Goal: Task Accomplishment & Management: Manage account settings

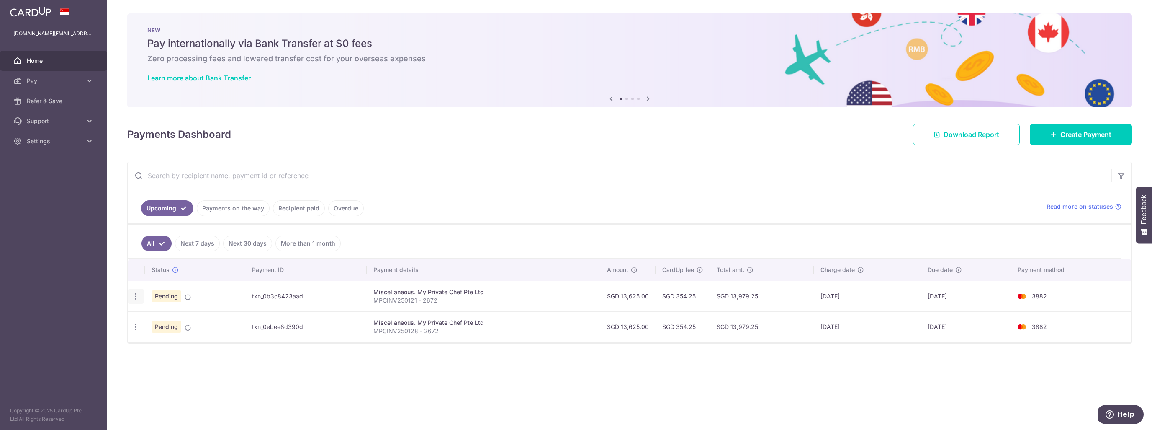
click at [136, 296] on icon "button" at bounding box center [135, 296] width 9 height 9
click at [170, 337] on span "Cancel payment" at bounding box center [180, 339] width 56 height 10
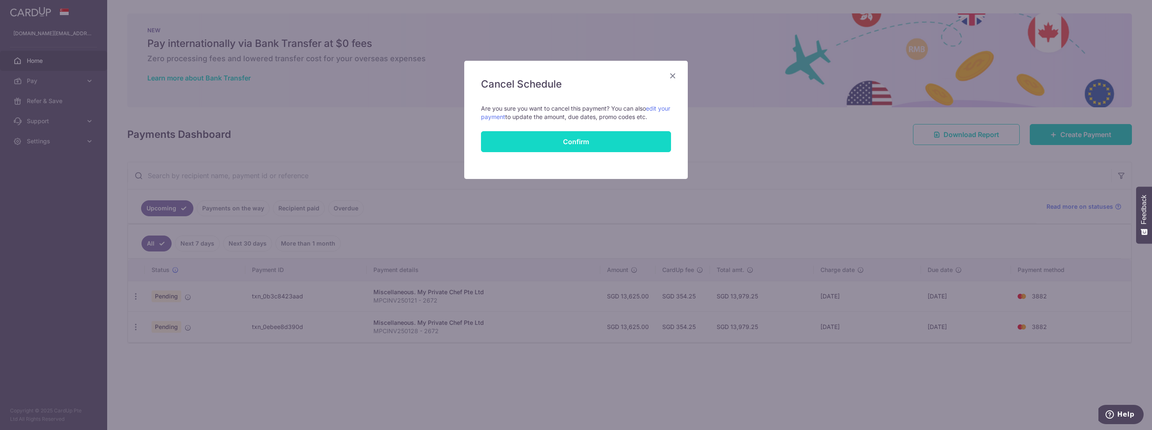
click at [573, 139] on button "Confirm" at bounding box center [576, 141] width 190 height 21
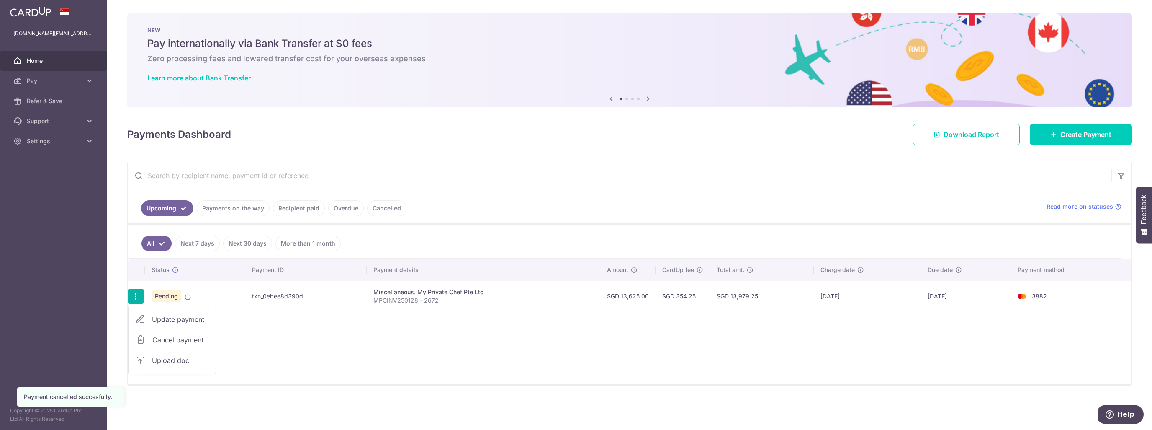
click at [169, 336] on span "Cancel payment" at bounding box center [180, 339] width 56 height 10
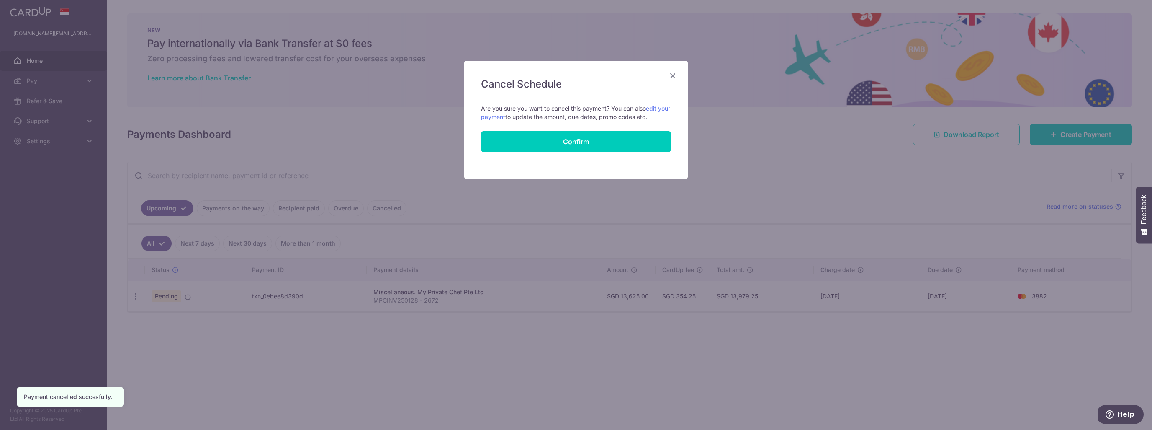
click at [576, 130] on form "Cancel all future payments in this series Cancel just this one payment Are you …" at bounding box center [576, 128] width 190 height 48
click at [573, 139] on button "Confirm" at bounding box center [576, 141] width 190 height 21
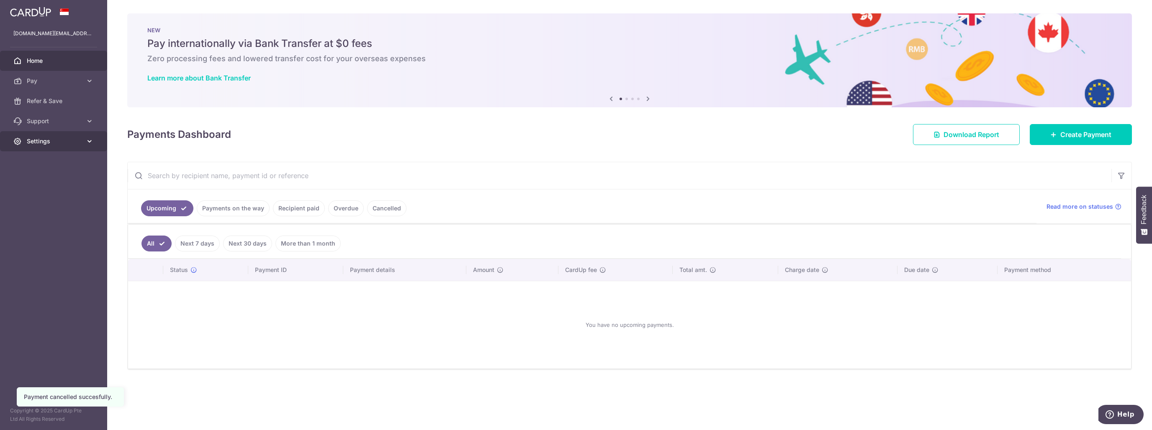
click at [78, 141] on span "Settings" at bounding box center [54, 141] width 55 height 8
click at [46, 162] on span "Account" at bounding box center [54, 161] width 55 height 8
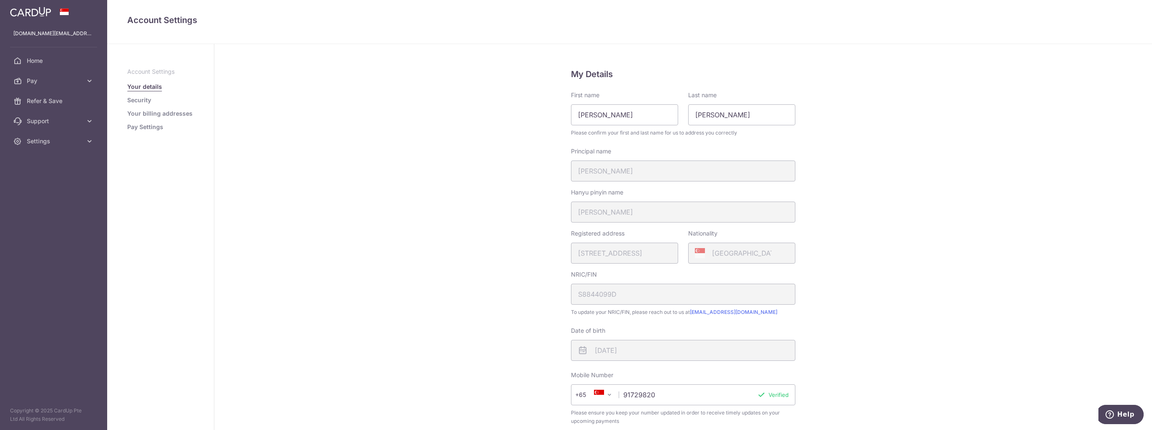
click at [134, 101] on link "Security" at bounding box center [139, 100] width 24 height 8
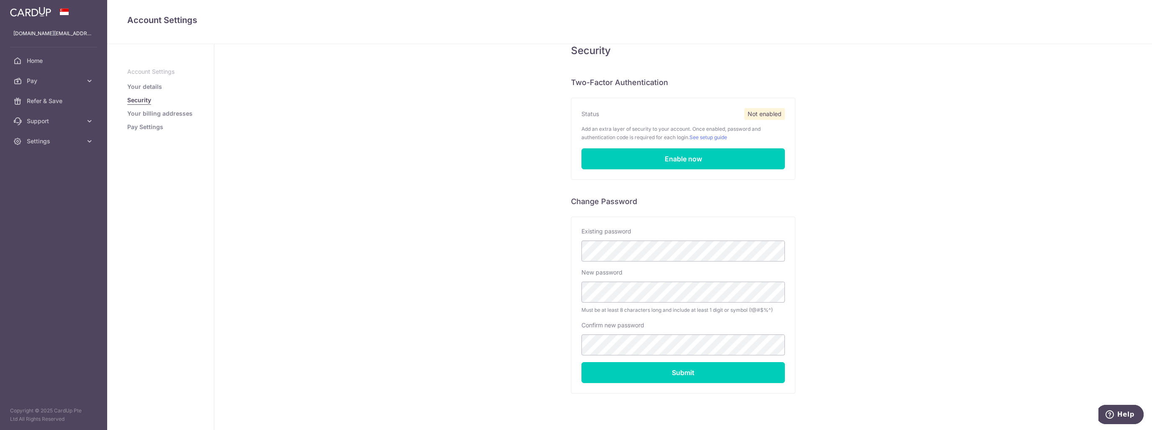
scroll to position [42, 0]
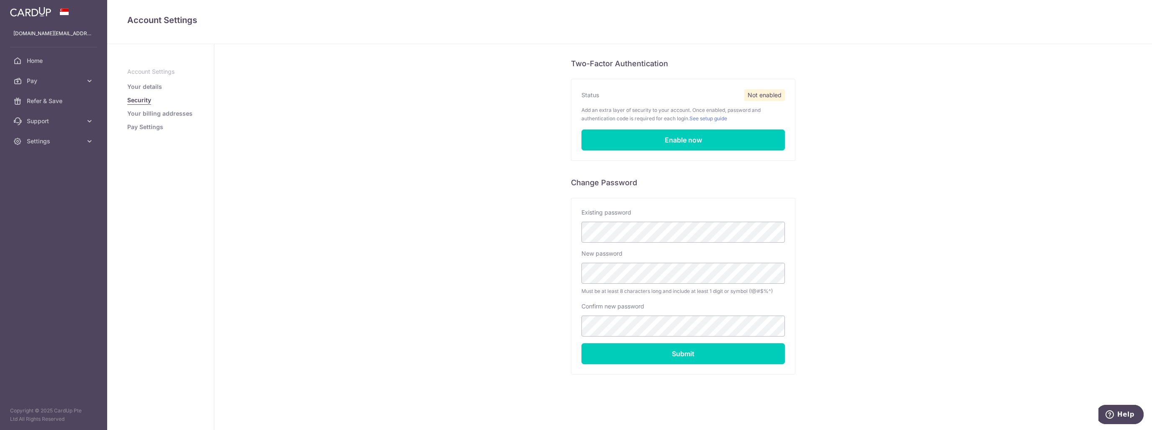
click at [154, 112] on link "Your billing addresses" at bounding box center [159, 113] width 65 height 8
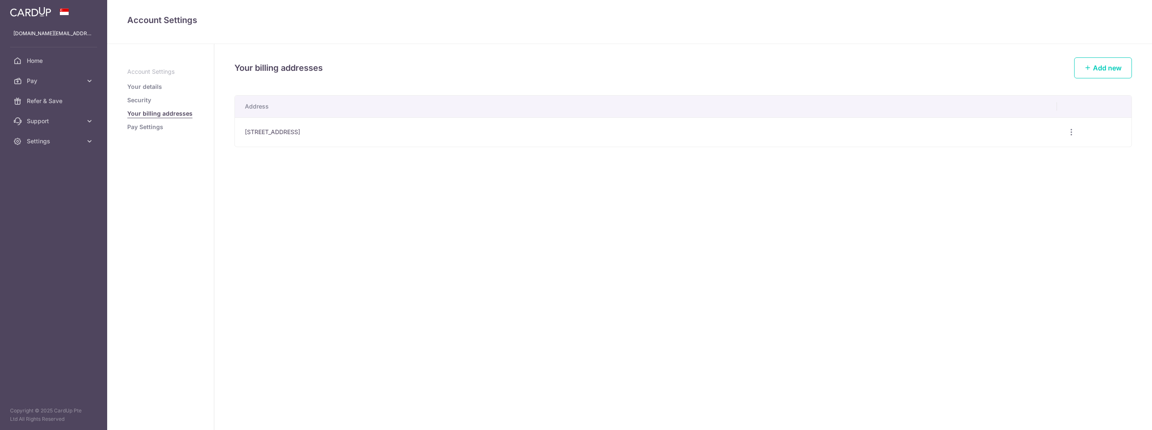
click at [149, 126] on link "Pay Settings" at bounding box center [145, 127] width 36 height 8
